Goal: Information Seeking & Learning: Understand process/instructions

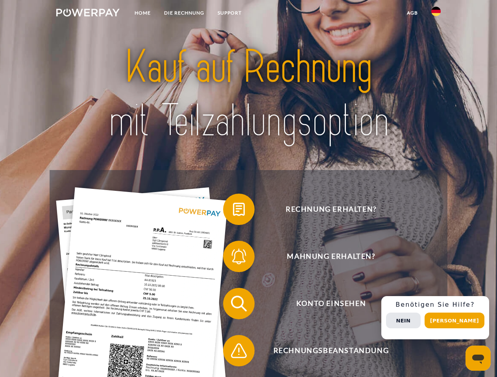
click at [88, 14] on img at bounding box center [87, 13] width 63 height 8
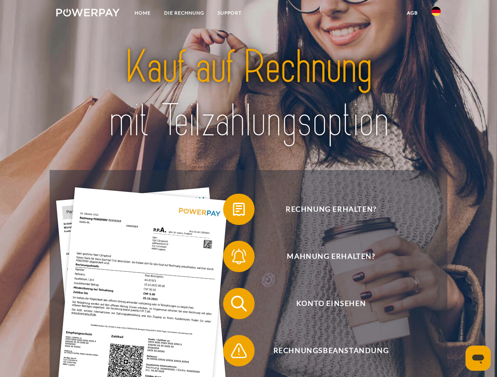
click at [436, 14] on img at bounding box center [435, 11] width 9 height 9
click at [412, 13] on link "agb" at bounding box center [412, 13] width 24 height 14
click at [233, 211] on span at bounding box center [226, 209] width 39 height 39
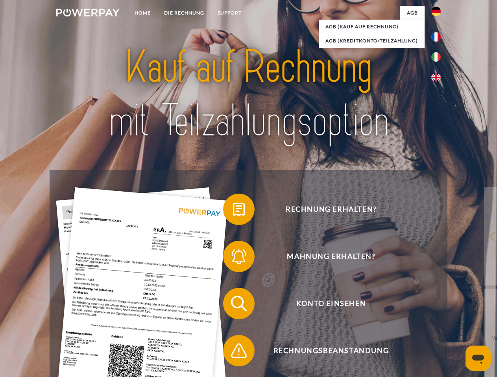
click at [233, 258] on span at bounding box center [226, 256] width 39 height 39
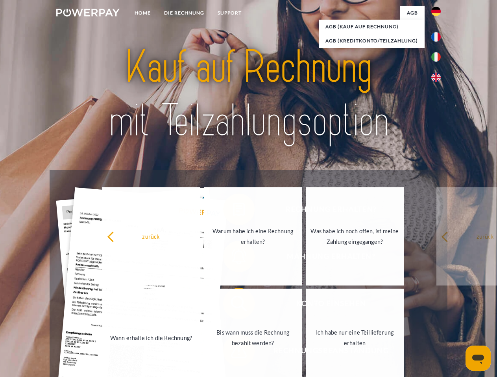
click at [233, 305] on link "Bis wann muss die Rechnung bezahlt werden?" at bounding box center [253, 338] width 98 height 98
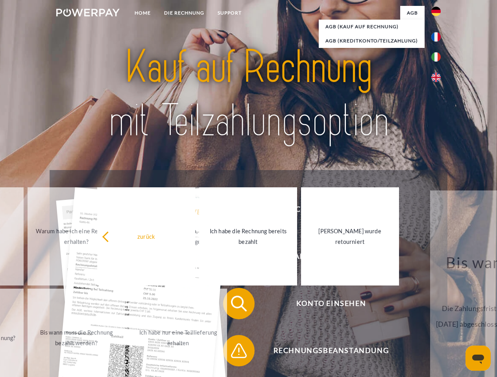
click at [233, 353] on span at bounding box center [226, 350] width 39 height 39
click at [438, 318] on div "Rechnung erhalten? Mahnung erhalten? Konto einsehen" at bounding box center [248, 327] width 397 height 315
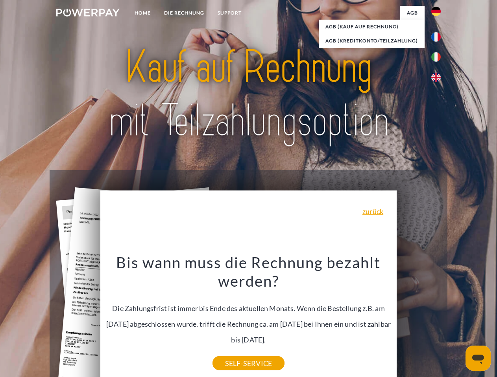
click at [418, 320] on span "Konto einsehen" at bounding box center [330, 303] width 193 height 31
click at [457, 321] on header "Home DIE RECHNUNG SUPPORT" at bounding box center [248, 271] width 497 height 543
